Goal: Information Seeking & Learning: Learn about a topic

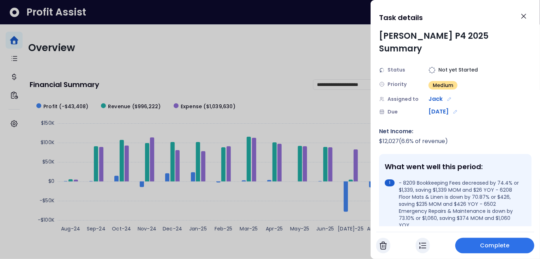
scroll to position [401, 0]
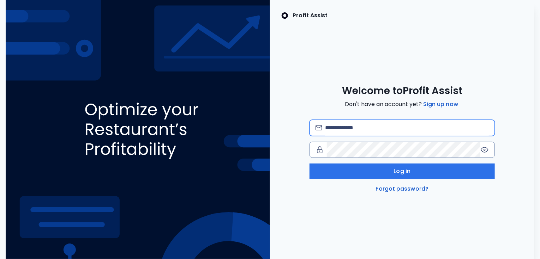
click at [348, 131] on input "email" at bounding box center [407, 128] width 164 height 16
type input "**********"
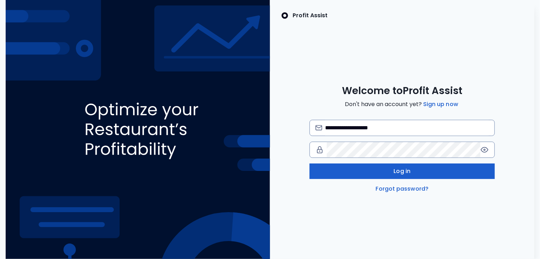
click at [379, 172] on button "Log in" at bounding box center [401, 172] width 185 height 16
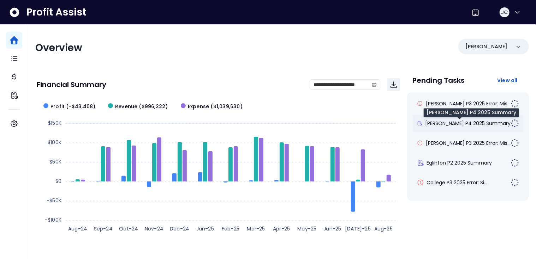
click at [438, 122] on span "[PERSON_NAME] P4 2025 Summary" at bounding box center [467, 123] width 85 height 7
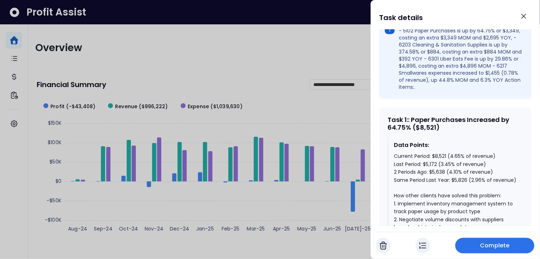
scroll to position [253, 0]
drag, startPoint x: 411, startPoint y: 114, endPoint x: 388, endPoint y: 115, distance: 22.6
click at [388, 116] on div "Task 1 : : Paper Purchases Increased by 64.75% ($8,521)" at bounding box center [454, 123] width 135 height 15
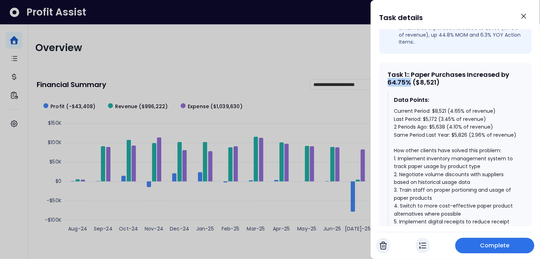
scroll to position [308, 0]
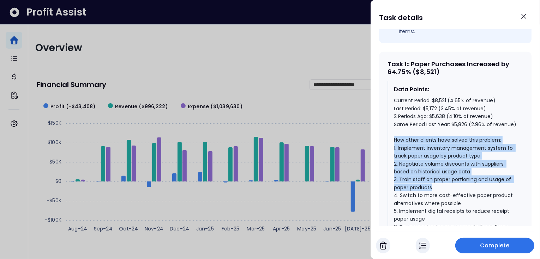
drag, startPoint x: 394, startPoint y: 136, endPoint x: 466, endPoint y: 180, distance: 84.3
click at [466, 180] on div "Current Period: $8,521 (4.65% of revenue) Last Period: $5,172 (3.45% of revenue…" at bounding box center [455, 180] width 123 height 166
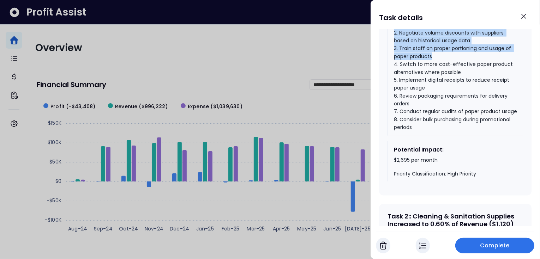
scroll to position [470, 0]
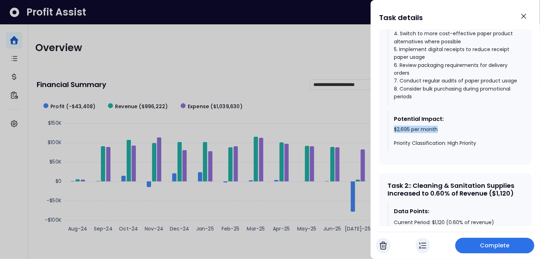
drag, startPoint x: 394, startPoint y: 132, endPoint x: 441, endPoint y: 132, distance: 46.9
click at [441, 132] on div "$2,695 per month Priority Classification: High Priority" at bounding box center [455, 136] width 123 height 21
click at [523, 16] on icon "Close" at bounding box center [523, 16] width 4 height 4
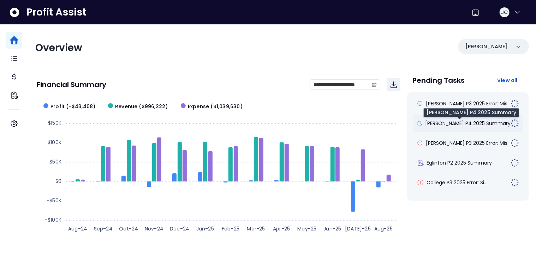
click at [447, 125] on span "[PERSON_NAME] P4 2025 Summary" at bounding box center [467, 123] width 85 height 7
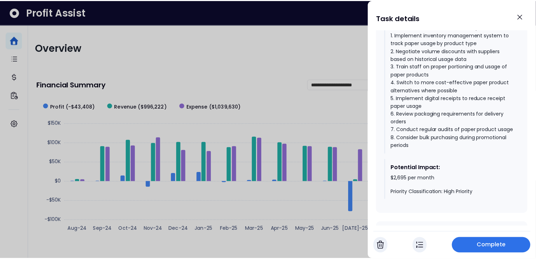
scroll to position [424, 0]
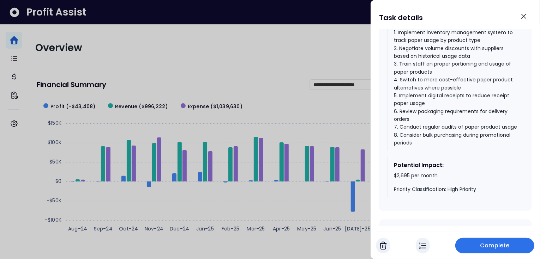
click at [247, 58] on div at bounding box center [270, 129] width 540 height 259
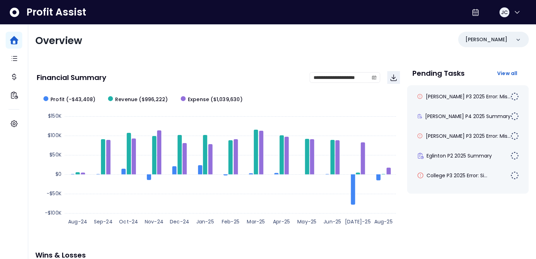
scroll to position [0, 0]
